Goal: Information Seeking & Learning: Learn about a topic

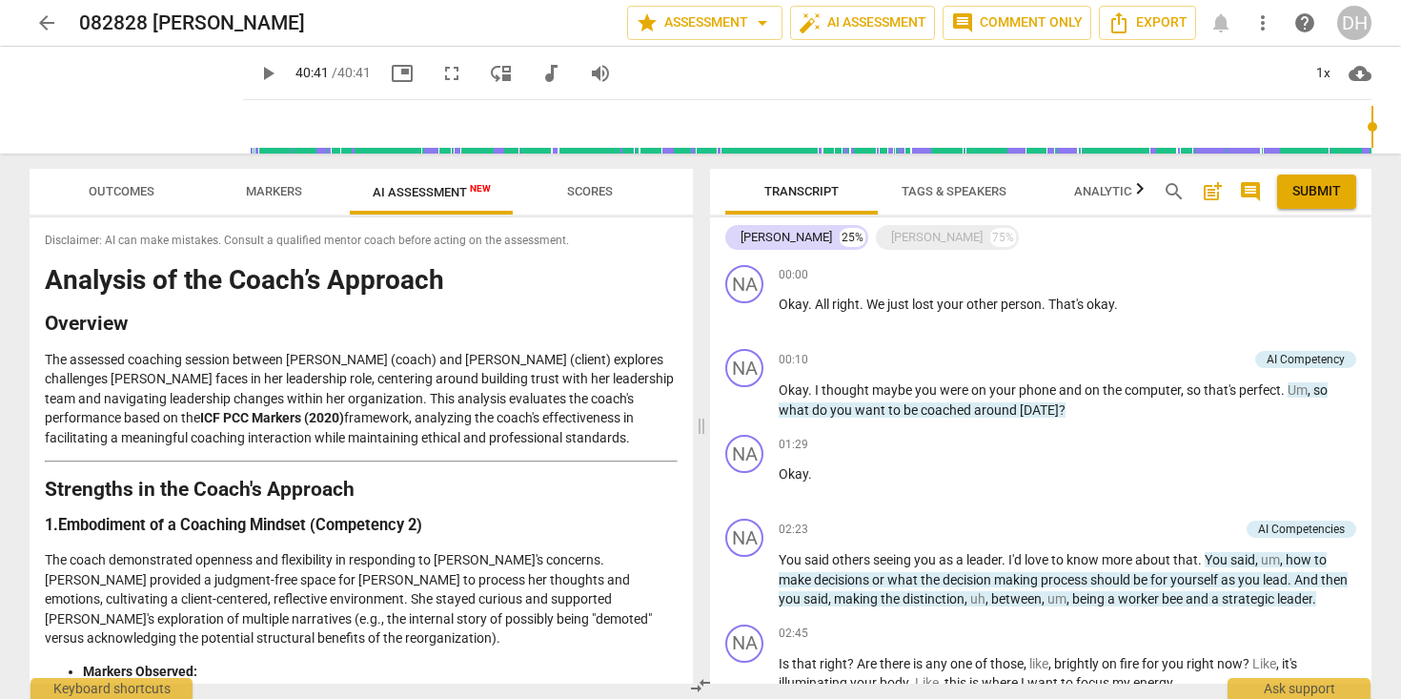
scroll to position [4268, 0]
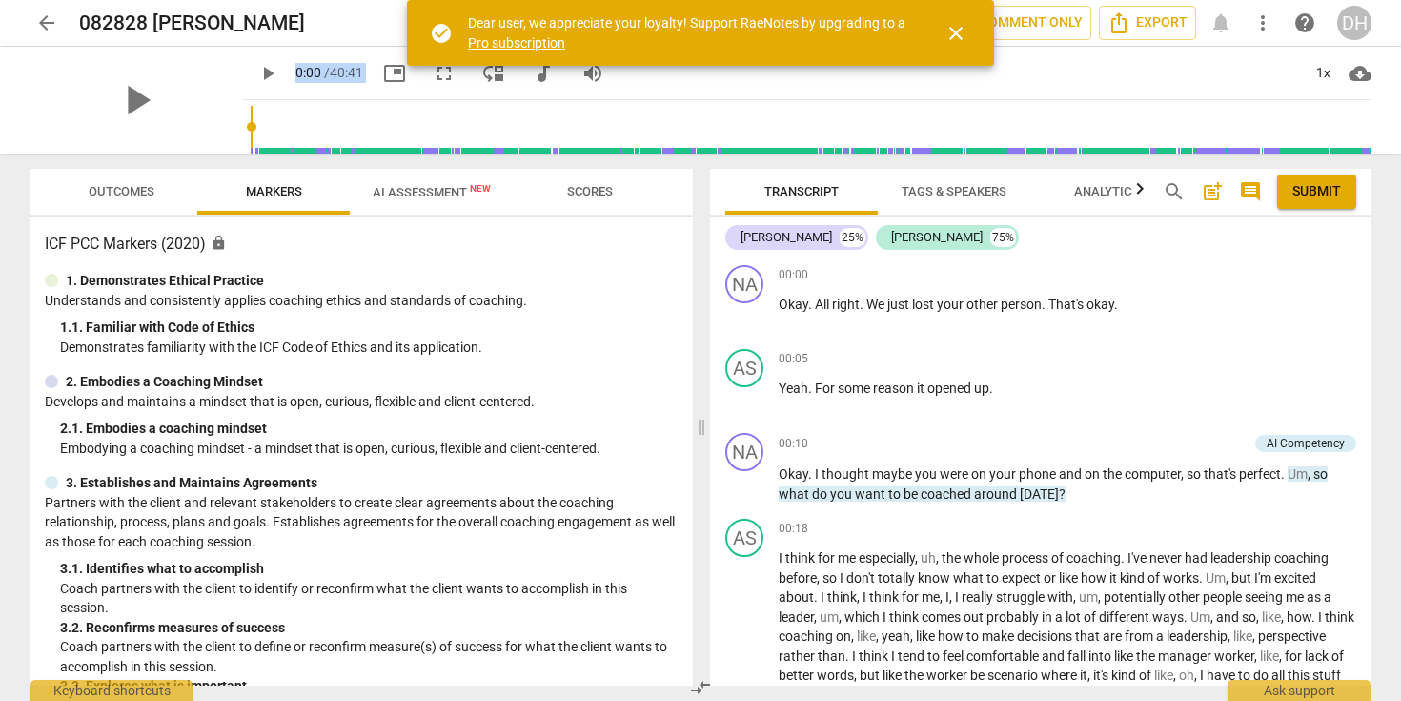
drag, startPoint x: 162, startPoint y: 89, endPoint x: 573, endPoint y: 173, distance: 419.3
click at [586, 173] on div "arrow_back 082828 [PERSON_NAME] star Assessment arrow_drop_down auto_fix_high A…" at bounding box center [700, 350] width 1401 height 701
click at [428, 187] on span "AI Assessment New" at bounding box center [432, 192] width 118 height 14
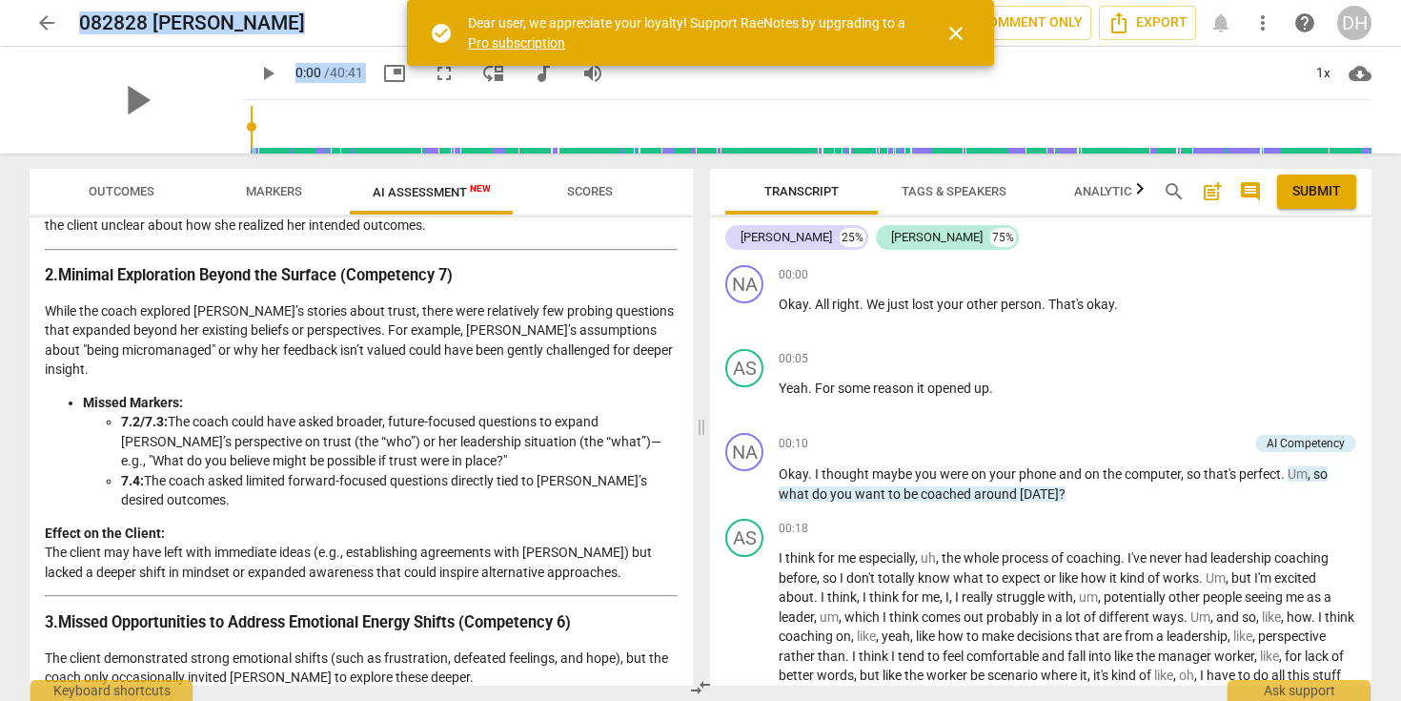
scroll to position [2949, 0]
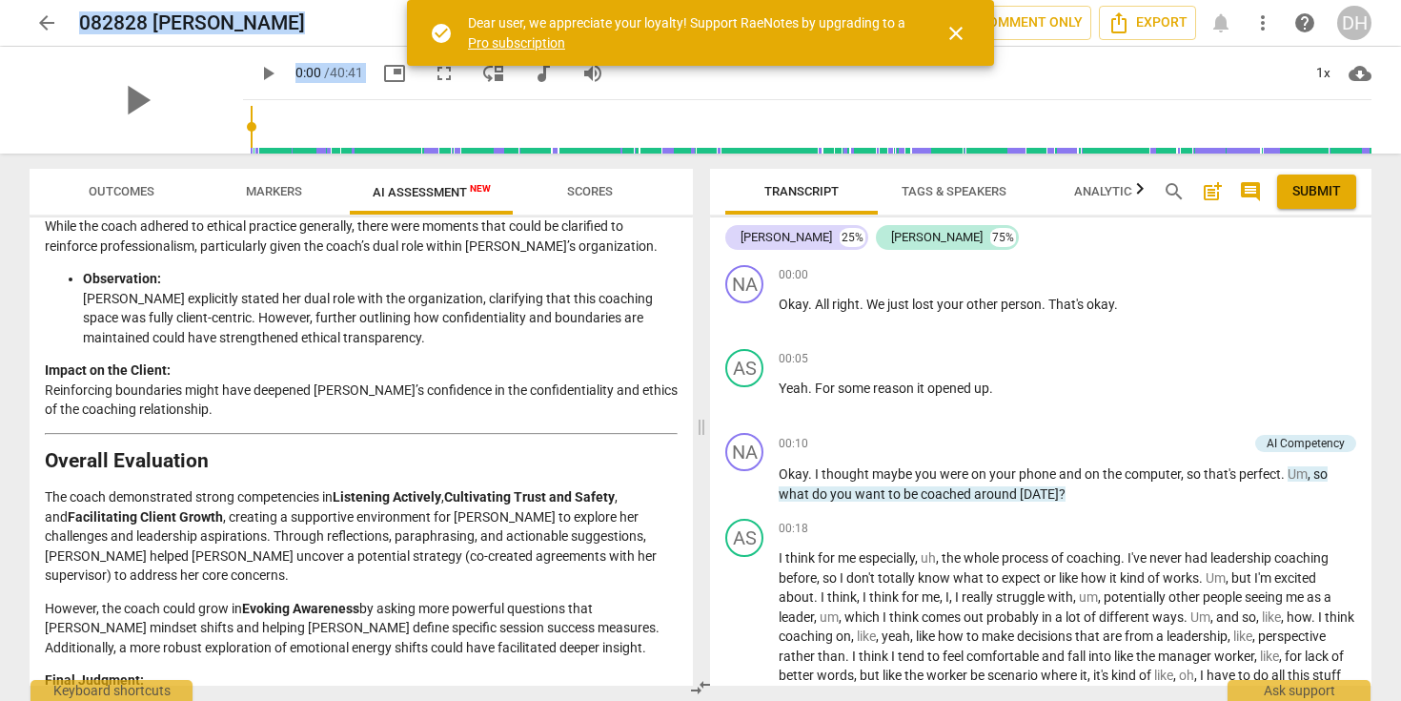
drag, startPoint x: 48, startPoint y: 281, endPoint x: 660, endPoint y: 660, distance: 719.5
copy div "Loremips do sit Ametc’a Elitsedd Eiusmodt Inc utlabore etdolore magnaal enimadm…"
click at [512, 360] on p "Impact on the Client: Reinforcing boundaries might have deepened [PERSON_NAME]’…" at bounding box center [361, 389] width 633 height 59
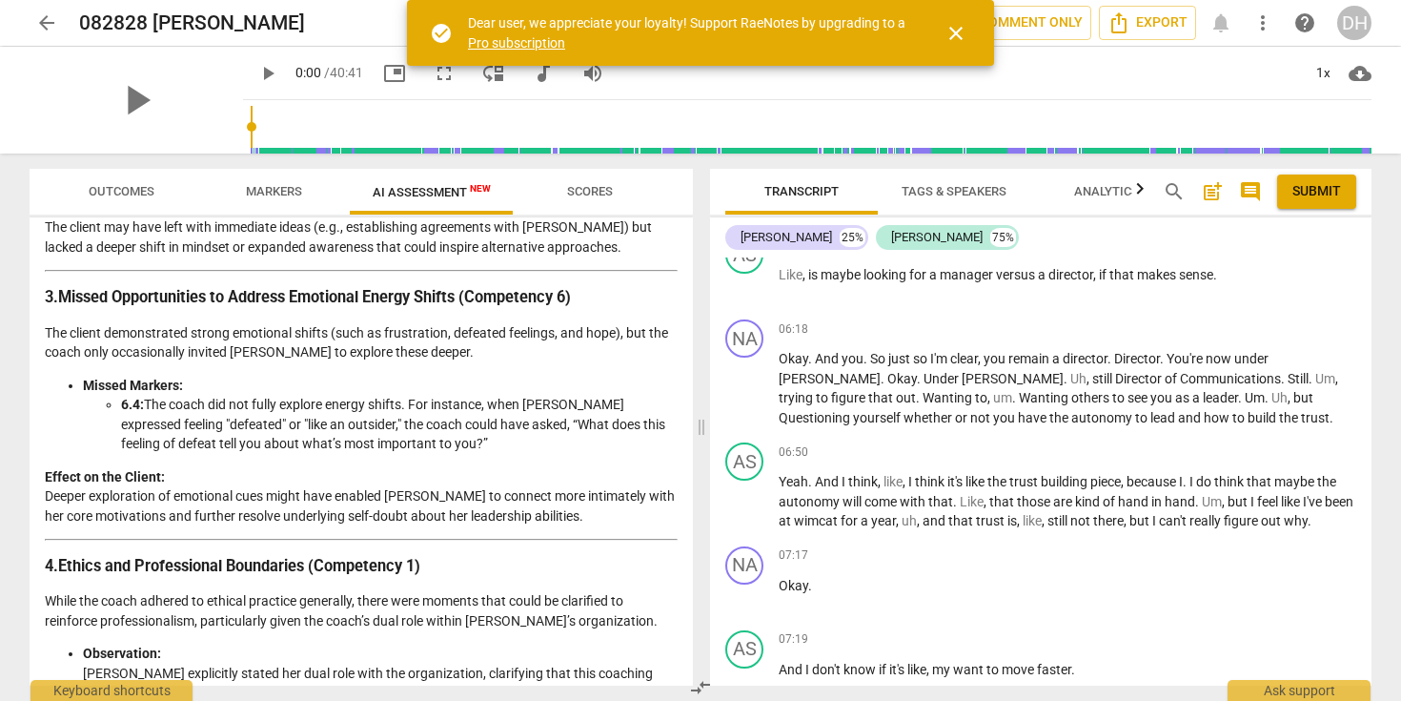
scroll to position [2602, 0]
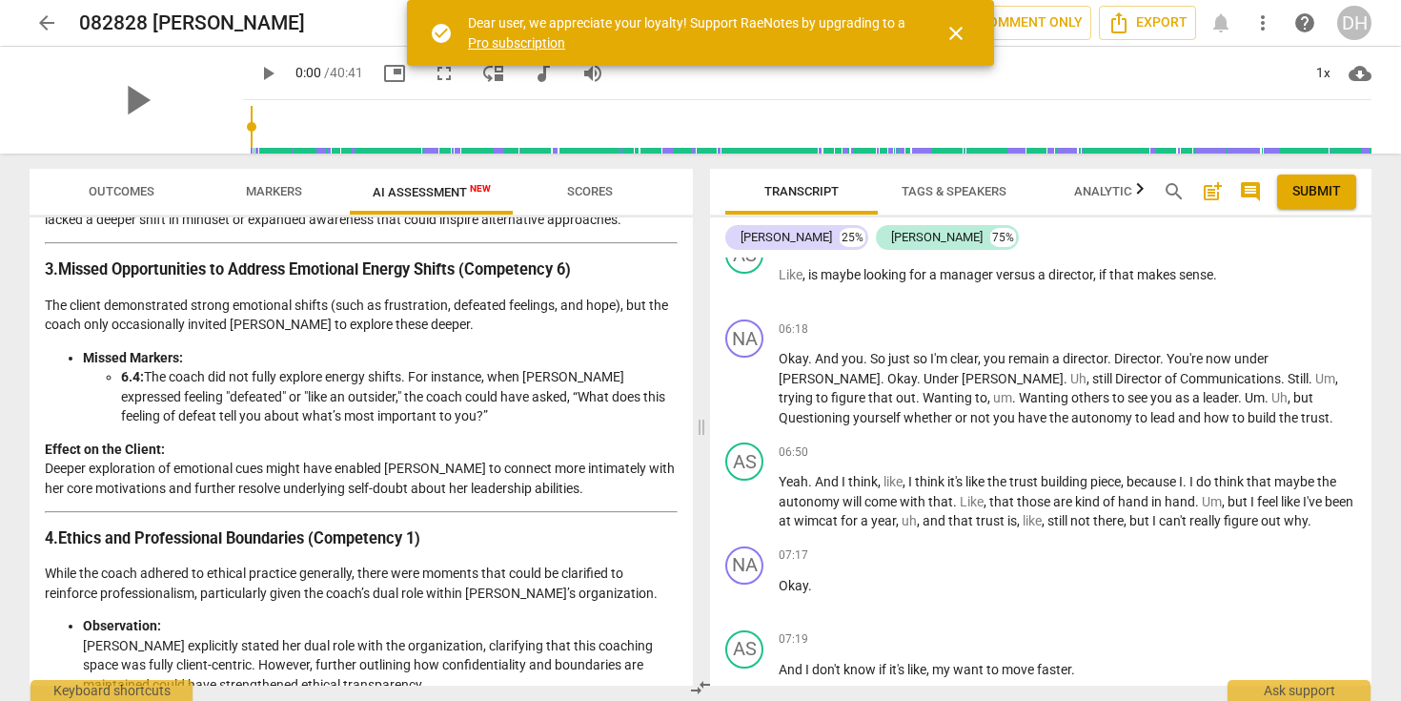
click at [275, 193] on span "Markers" at bounding box center [274, 191] width 56 height 14
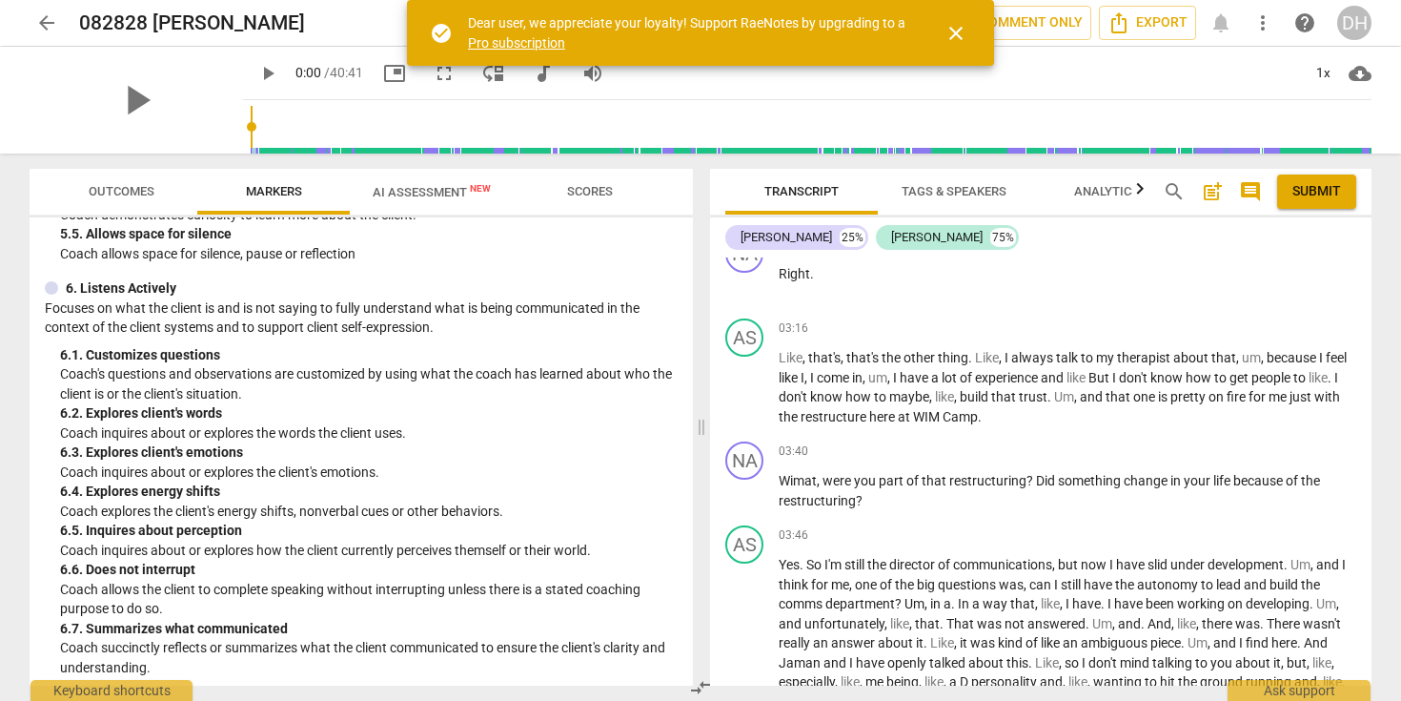
scroll to position [1082, 0]
click at [52, 296] on div at bounding box center [51, 289] width 13 height 13
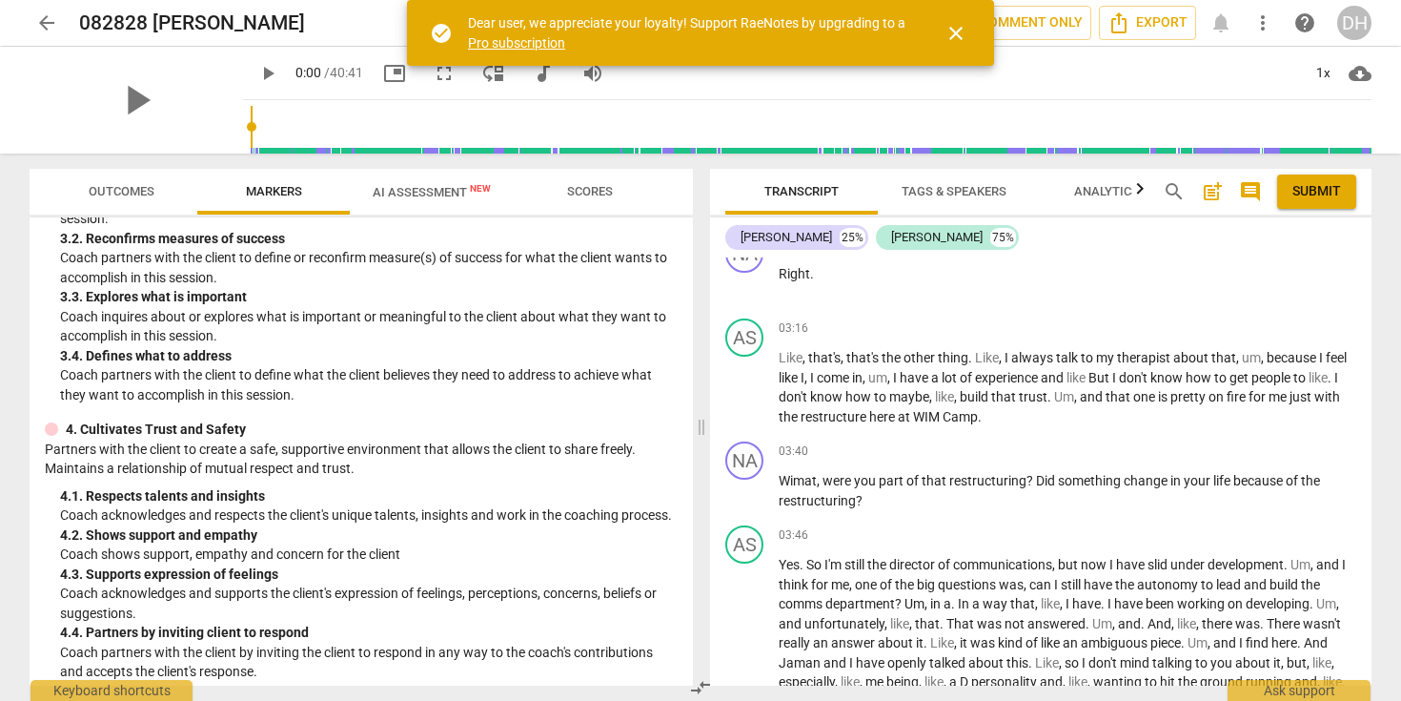
scroll to position [701, 0]
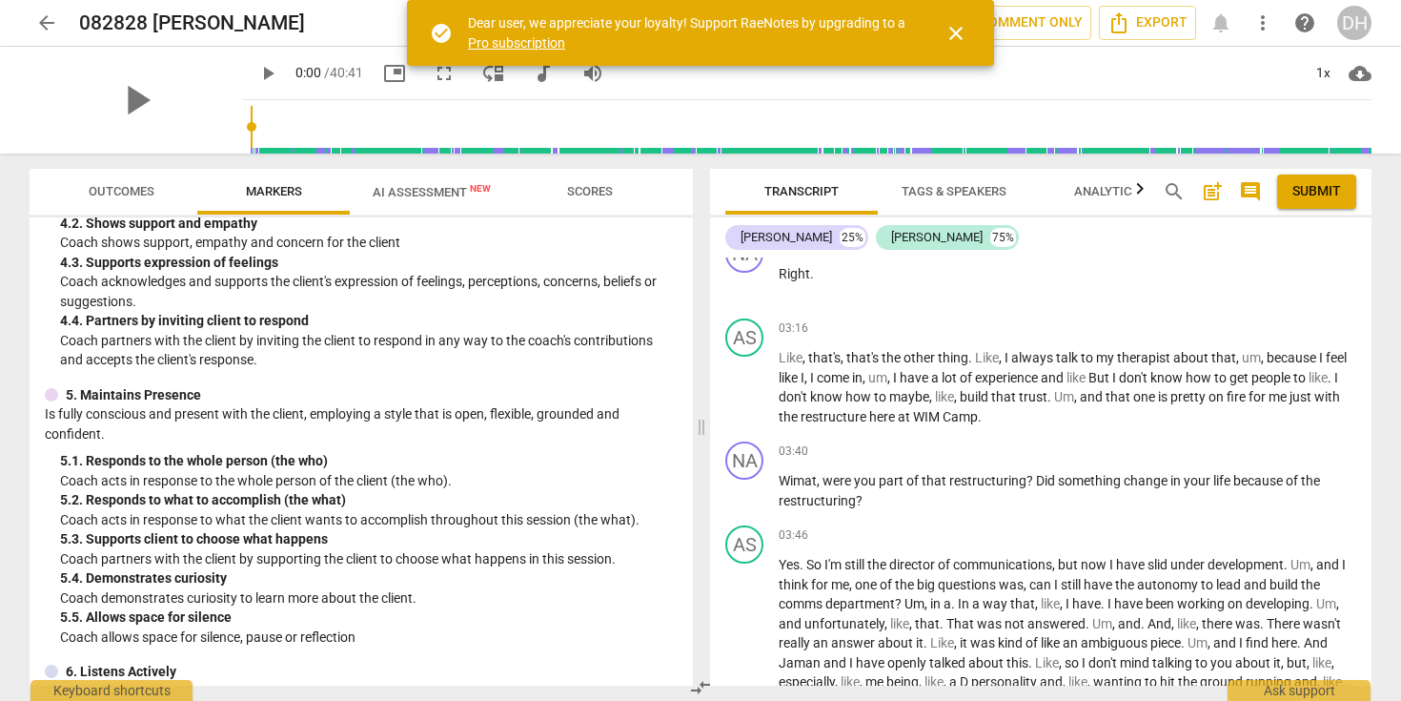
click at [429, 194] on span "AI Assessment New" at bounding box center [432, 192] width 118 height 14
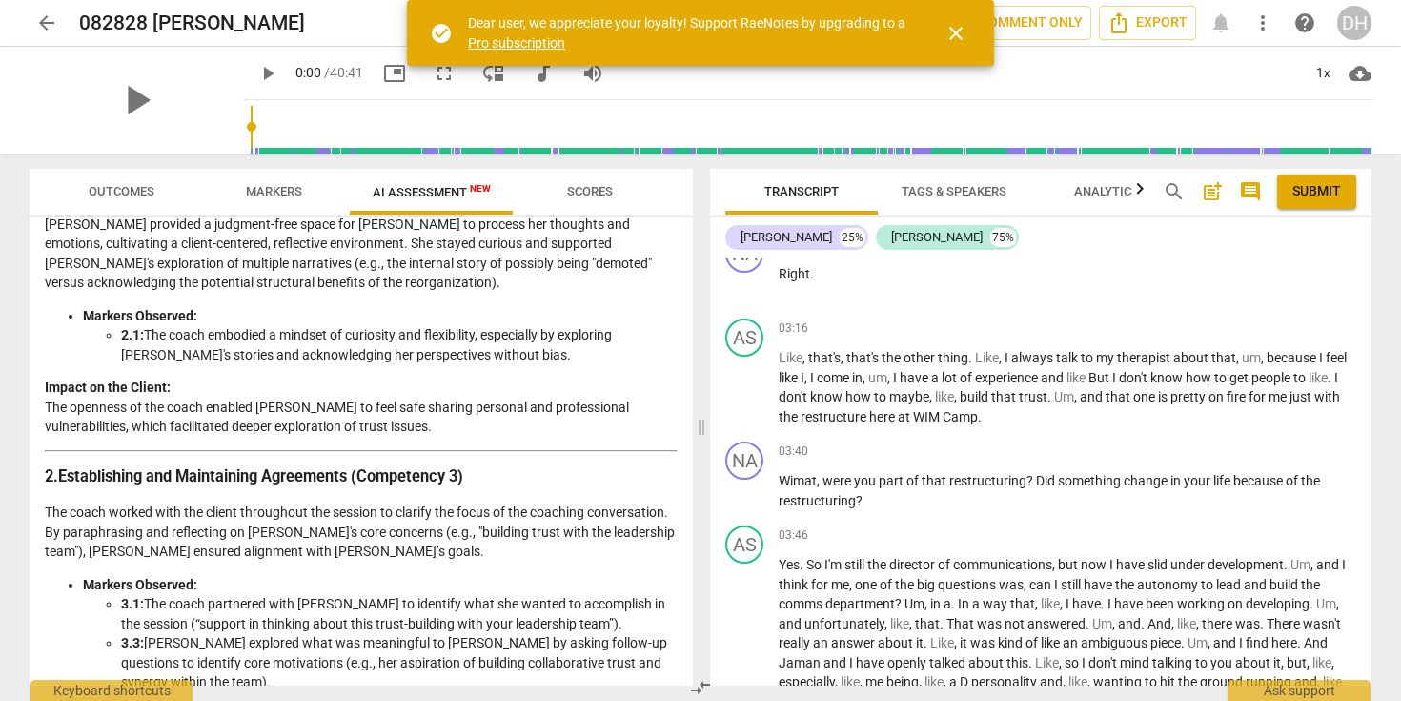
scroll to position [358, 0]
